Goal: Information Seeking & Learning: Learn about a topic

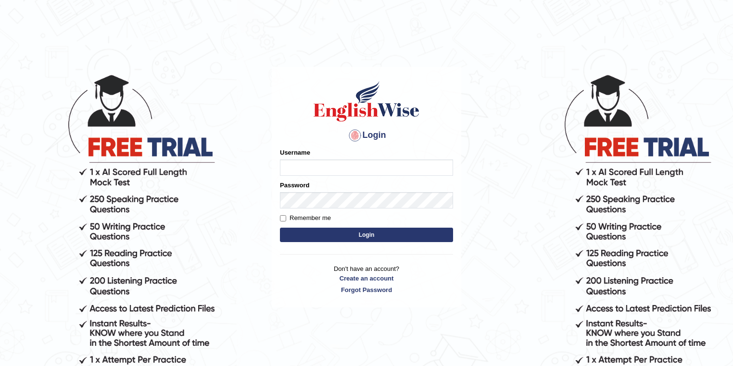
type input "zorbaenglish"
click at [350, 232] on button "Login" at bounding box center [366, 235] width 173 height 14
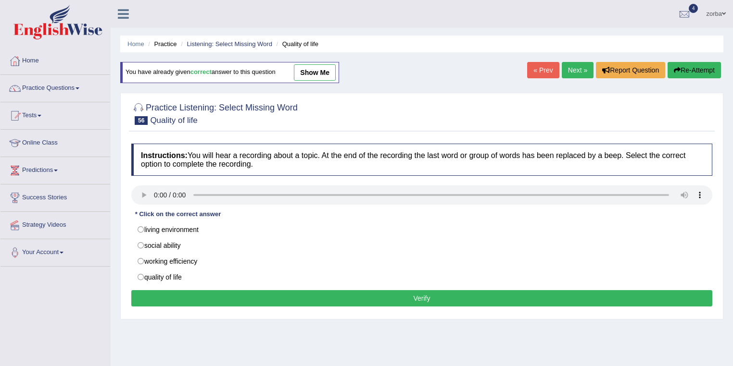
click at [19, 350] on div "Toggle navigation Home Practice Questions Speaking Practice Read Aloud Repeat S…" at bounding box center [366, 250] width 733 height 500
